Goal: Information Seeking & Learning: Learn about a topic

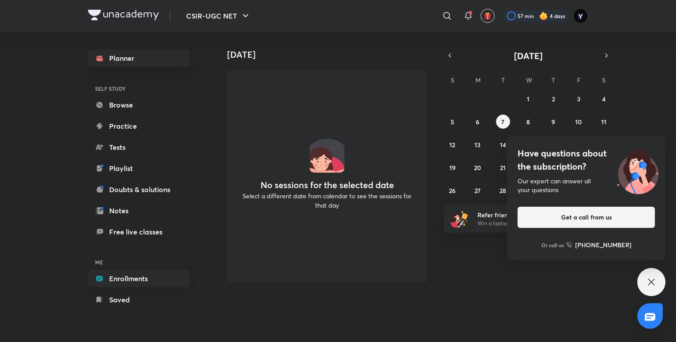
click at [129, 270] on link "Enrollments" at bounding box center [139, 278] width 102 height 18
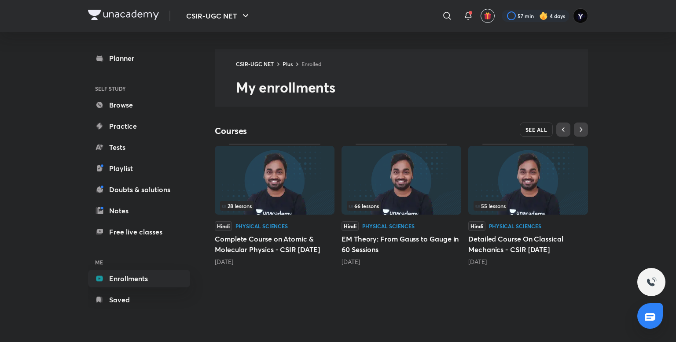
click at [530, 126] on span "SEE ALL" at bounding box center [537, 129] width 22 height 6
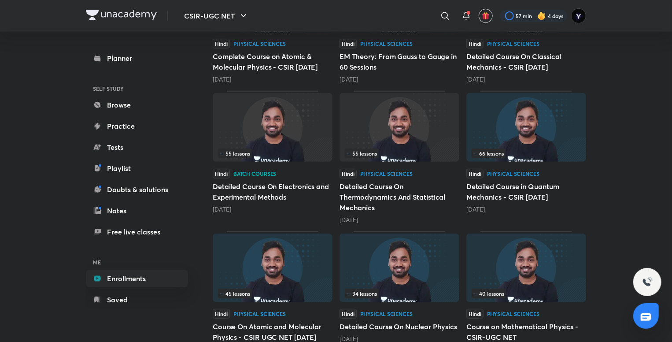
scroll to position [180, 0]
click at [280, 182] on h5 "Detailed Course On Electronics and Experimental Methods" at bounding box center [273, 192] width 120 height 21
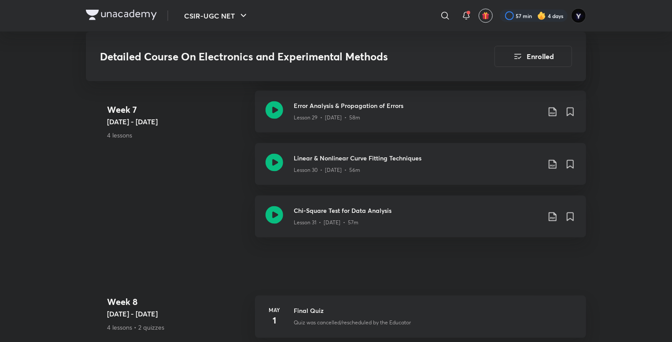
scroll to position [2437, 0]
click at [412, 221] on div "Lesson 31 • [DATE] • 57m" at bounding box center [417, 221] width 246 height 11
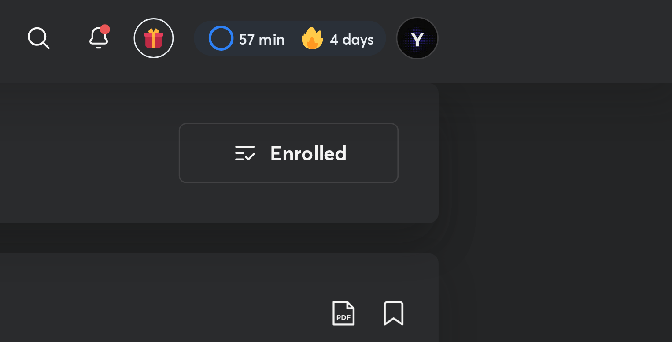
scroll to position [2437, 0]
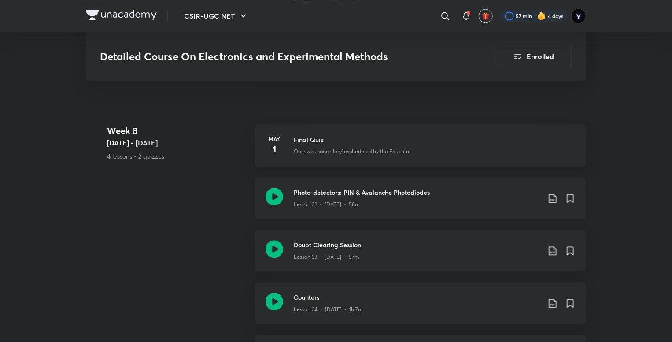
scroll to position [2608, 0]
click at [424, 197] on div "Lesson 32 • [DATE] • 58m" at bounding box center [417, 202] width 246 height 11
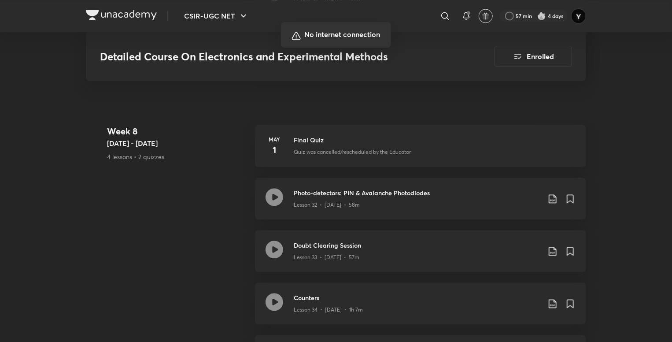
click at [252, 168] on div at bounding box center [336, 171] width 672 height 342
